Goal: Task Accomplishment & Management: Use online tool/utility

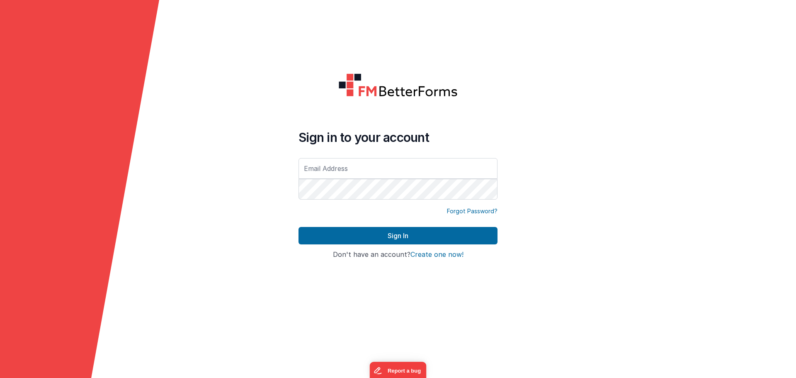
click at [299, 201] on div at bounding box center [299, 201] width 0 height 0
type input "[EMAIL_ADDRESS][DOMAIN_NAME]"
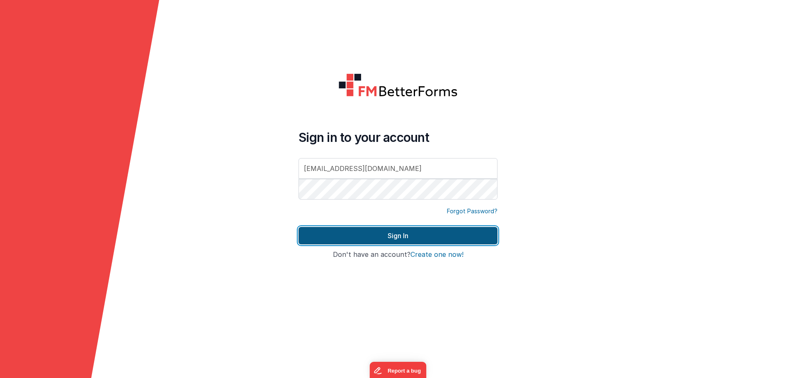
click at [422, 234] on button "Sign In" at bounding box center [398, 235] width 199 height 17
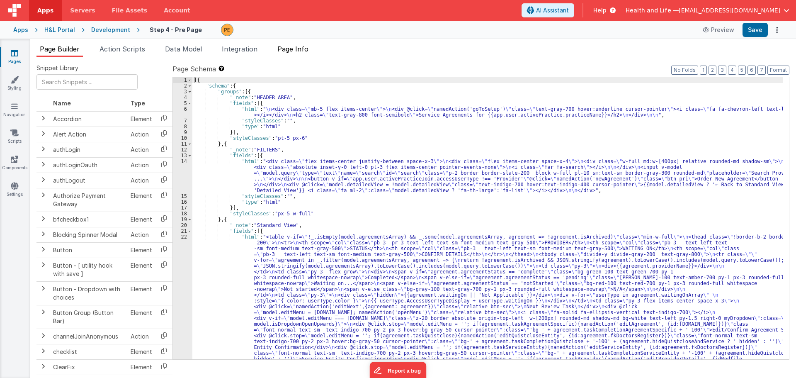
click at [295, 46] on span "Page Info" at bounding box center [292, 49] width 31 height 8
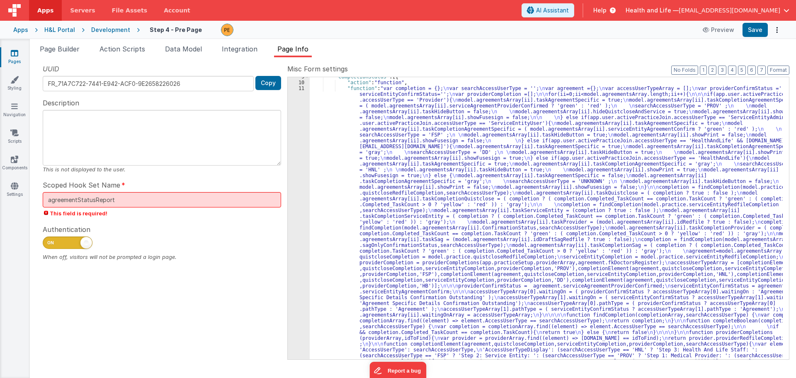
scroll to position [50, 0]
click at [360, 159] on div ""completionStatus" : [{ "action" : "function" , "function" : "var completion = …" at bounding box center [546, 380] width 473 height 613
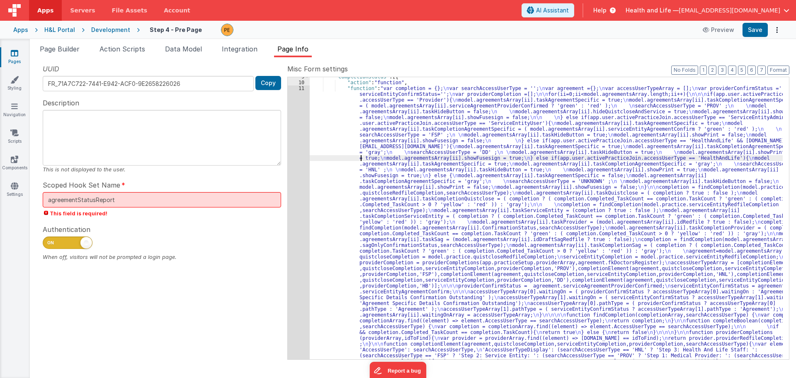
click at [117, 32] on div "Development" at bounding box center [110, 30] width 39 height 8
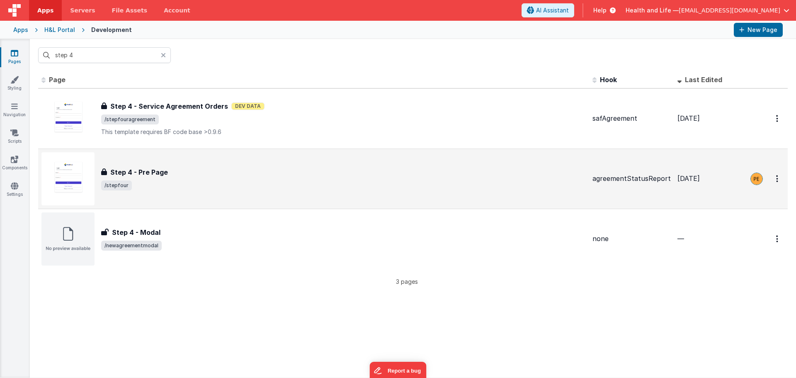
click at [245, 166] on div "Step 4 - Pre Page Step 4 - Pre Page /stepfour" at bounding box center [313, 178] width 544 height 53
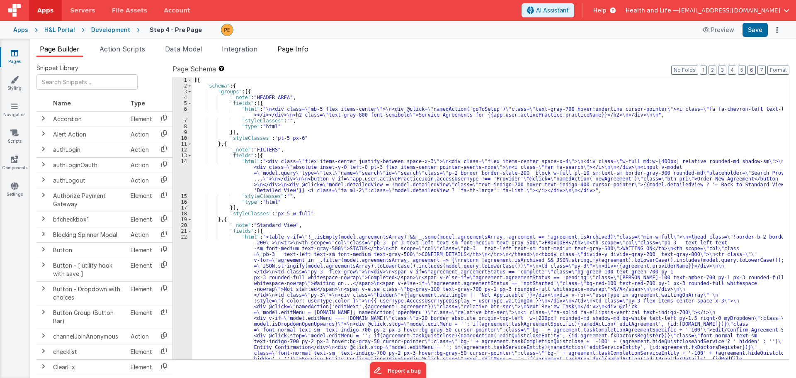
click at [294, 47] on span "Page Info" at bounding box center [292, 49] width 31 height 8
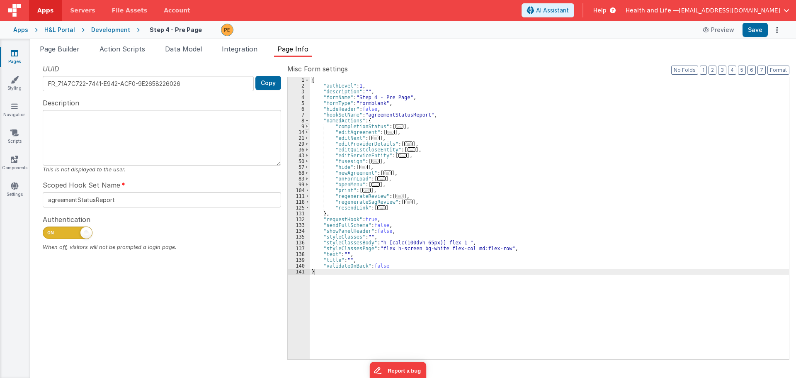
click at [307, 126] on span at bounding box center [307, 127] width 5 height 6
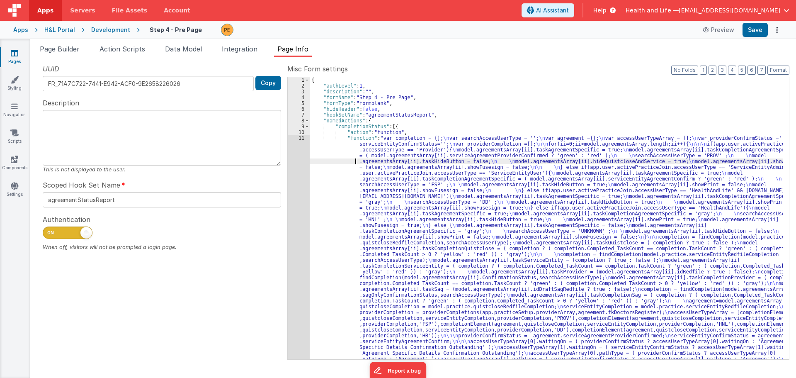
click at [342, 161] on div "{ "authLevel" : 1 , "description" : "" , "formName" : "Step 4 - Pre Page" , "fo…" at bounding box center [546, 383] width 473 height 613
click at [294, 172] on div "11" at bounding box center [299, 297] width 22 height 325
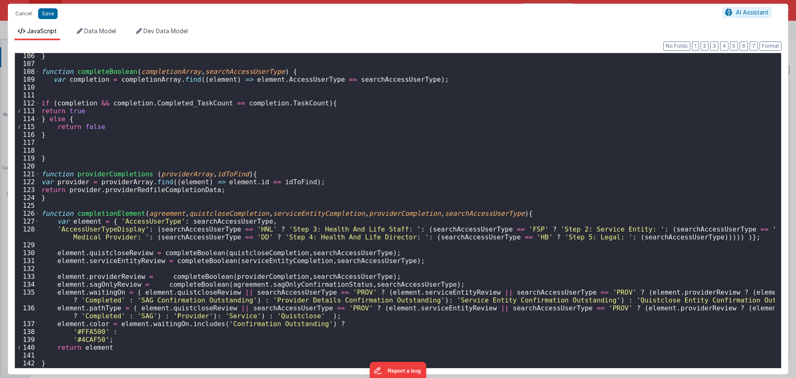
scroll to position [875, 0]
click at [146, 316] on div "} function completeBoolean ( completionArray , searchAccessUserType ) { var com…" at bounding box center [407, 217] width 735 height 330
drag, startPoint x: 150, startPoint y: 316, endPoint x: 122, endPoint y: 317, distance: 27.8
click at [122, 317] on div "} function completeBoolean ( completionArray , searchAccessUserType ) { var com…" at bounding box center [407, 217] width 735 height 330
drag, startPoint x: 140, startPoint y: 320, endPoint x: 129, endPoint y: 316, distance: 11.7
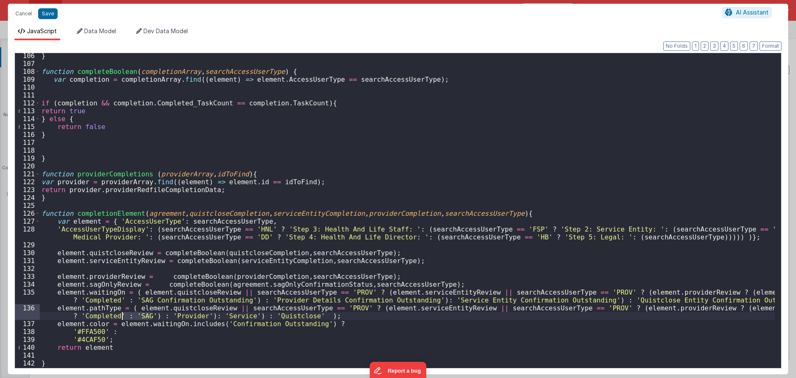
click at [141, 319] on div "} function completeBoolean ( completionArray , searchAccessUserType ) { var com…" at bounding box center [407, 217] width 735 height 330
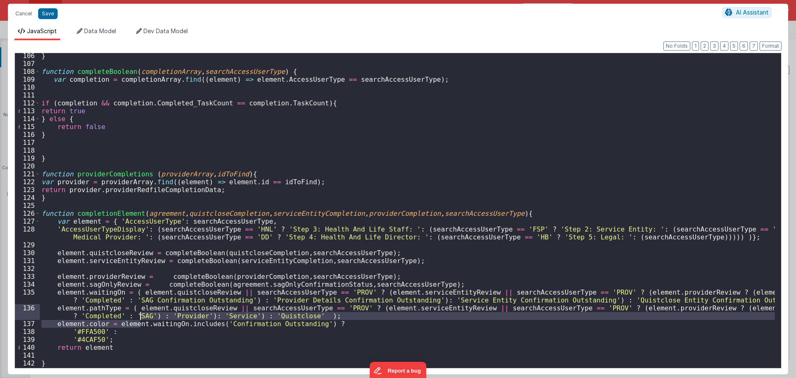
click at [44, 307] on div "} function completeBoolean ( completionArray , searchAccessUserType ) { var com…" at bounding box center [407, 217] width 735 height 330
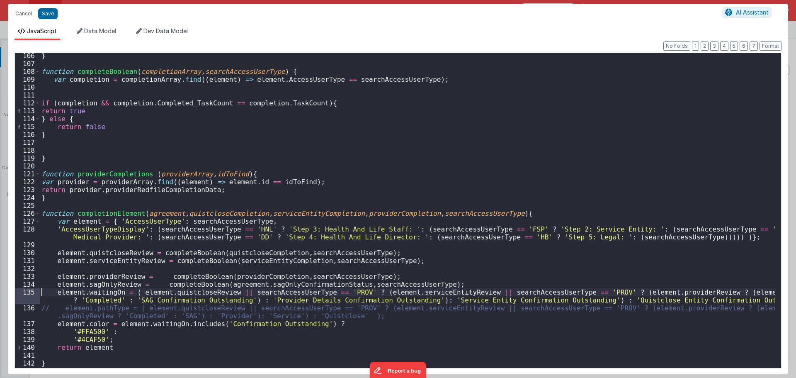
click at [41, 292] on div "} function completeBoolean ( completionArray , searchAccessUserType ) { var com…" at bounding box center [407, 217] width 735 height 330
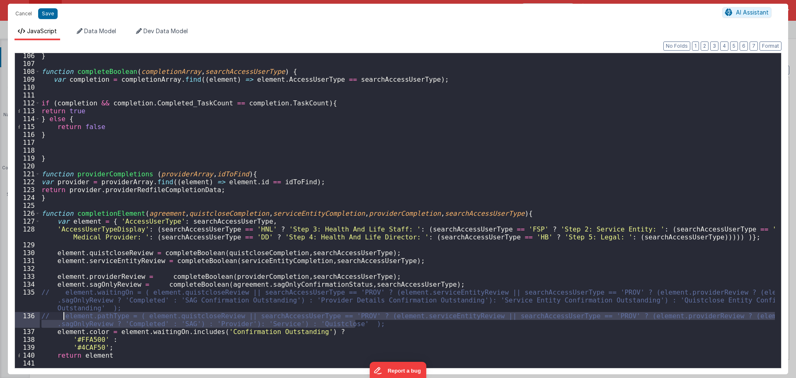
drag, startPoint x: 374, startPoint y: 322, endPoint x: 64, endPoint y: 316, distance: 309.4
click at [64, 316] on div "} function completeBoolean ( completionArray , searchAccessUserType ) { var com…" at bounding box center [407, 217] width 735 height 330
click at [363, 326] on div "} function completeBoolean ( completionArray , searchAccessUserType ) { var com…" at bounding box center [407, 210] width 735 height 315
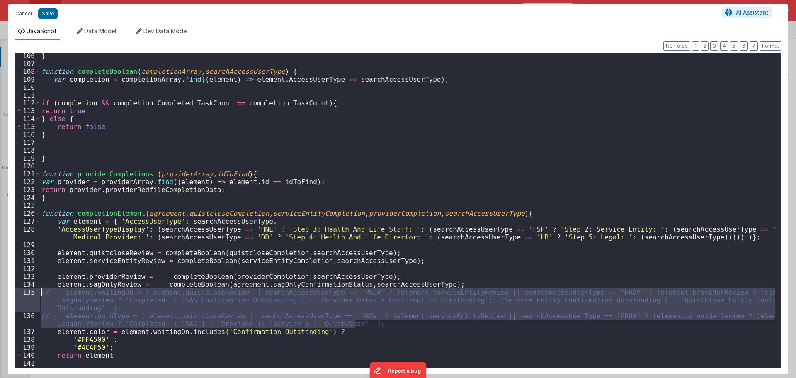
drag, startPoint x: 363, startPoint y: 325, endPoint x: 32, endPoint y: 294, distance: 332.3
click at [32, 294] on div "106 107 108 109 110 111 112 113 114 115 116 117 118 119 120 121 122 123 124 125…" at bounding box center [398, 211] width 767 height 316
click at [438, 284] on div "} function completeBoolean ( completionArray , searchAccessUserType ) { var com…" at bounding box center [407, 217] width 735 height 330
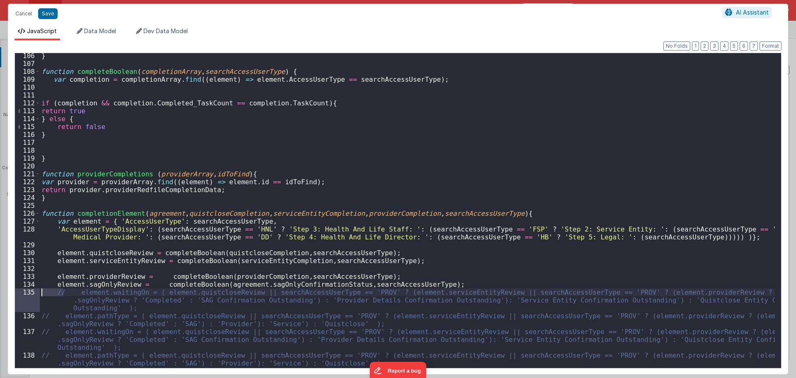
drag, startPoint x: 63, startPoint y: 294, endPoint x: 40, endPoint y: 294, distance: 23.2
click at [40, 294] on div "} function completeBoolean ( completionArray , searchAccessUserType ) { var com…" at bounding box center [407, 217] width 735 height 330
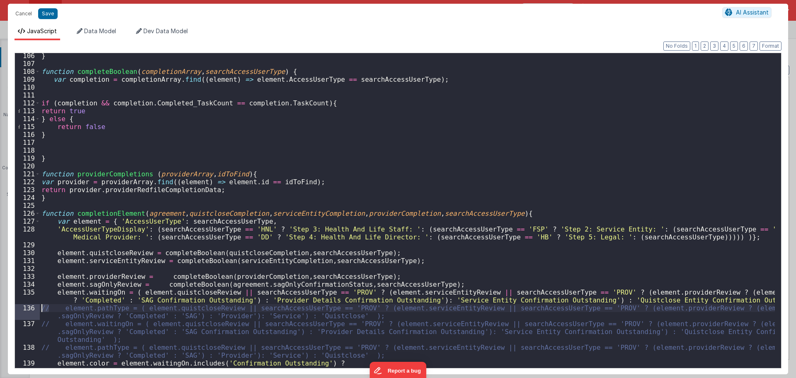
drag, startPoint x: 49, startPoint y: 309, endPoint x: 42, endPoint y: 309, distance: 6.2
click at [42, 309] on div "} function completeBoolean ( completionArray , searchAccessUserType ) { var com…" at bounding box center [407, 217] width 735 height 330
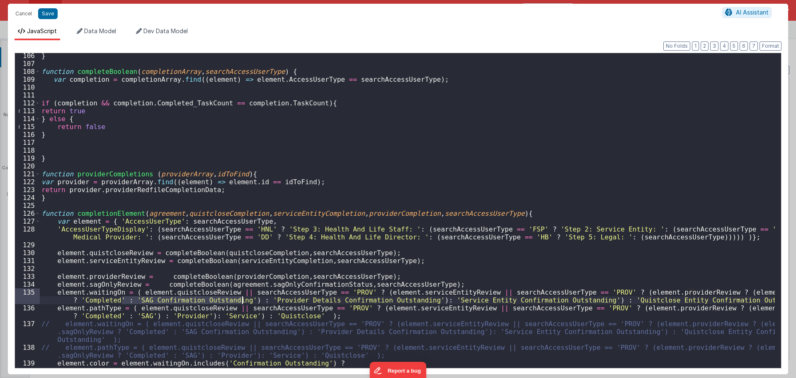
drag, startPoint x: 122, startPoint y: 300, endPoint x: 241, endPoint y: 297, distance: 119.4
click at [241, 297] on div "} function completeBoolean ( completionArray , searchAccessUserType ) { var com…" at bounding box center [407, 217] width 735 height 330
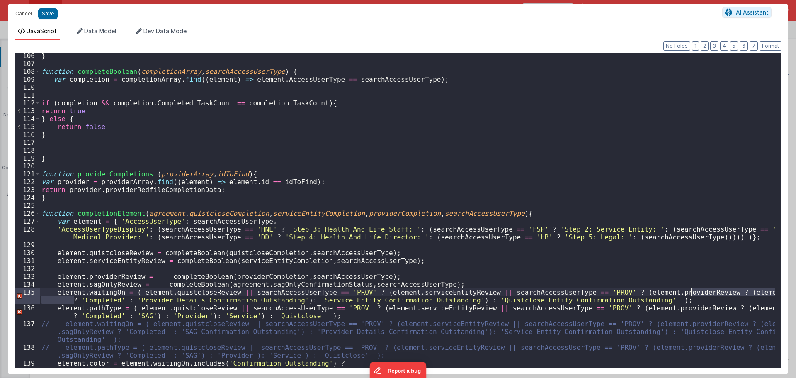
drag, startPoint x: 74, startPoint y: 300, endPoint x: 691, endPoint y: 292, distance: 616.6
click at [691, 292] on div "} function completeBoolean ( completionArray , searchAccessUserType ) { var com…" at bounding box center [407, 217] width 735 height 330
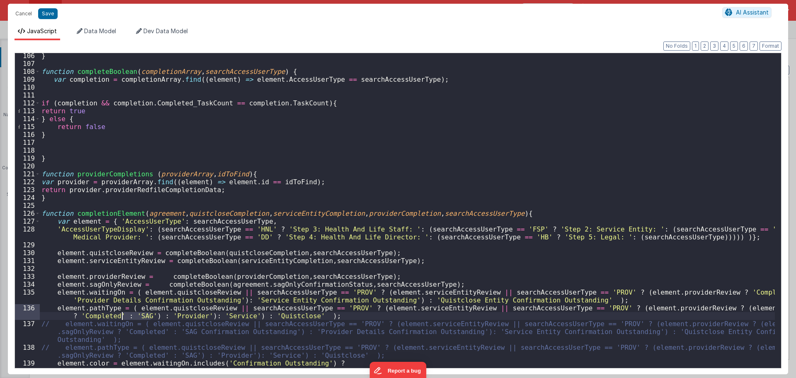
drag, startPoint x: 152, startPoint y: 316, endPoint x: 123, endPoint y: 316, distance: 29.0
click at [123, 316] on div "} function completeBoolean ( completionArray , searchAccessUserType ) { var com…" at bounding box center [407, 217] width 735 height 330
drag, startPoint x: 768, startPoint y: 309, endPoint x: 680, endPoint y: 308, distance: 88.3
click at [680, 308] on div "} function completeBoolean ( completionArray , searchAccessUserType ) { var com…" at bounding box center [407, 217] width 735 height 330
click at [48, 12] on button "Save" at bounding box center [47, 13] width 19 height 11
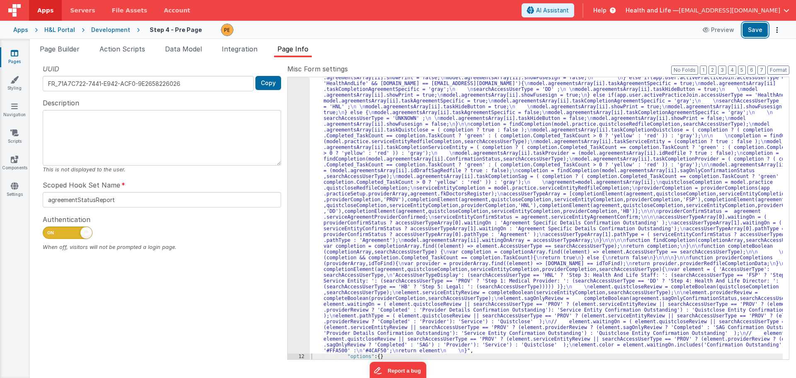
click at [751, 32] on button "Save" at bounding box center [755, 30] width 25 height 14
click at [745, 27] on button "Save" at bounding box center [755, 30] width 25 height 14
